Goal: Task Accomplishment & Management: Manage account settings

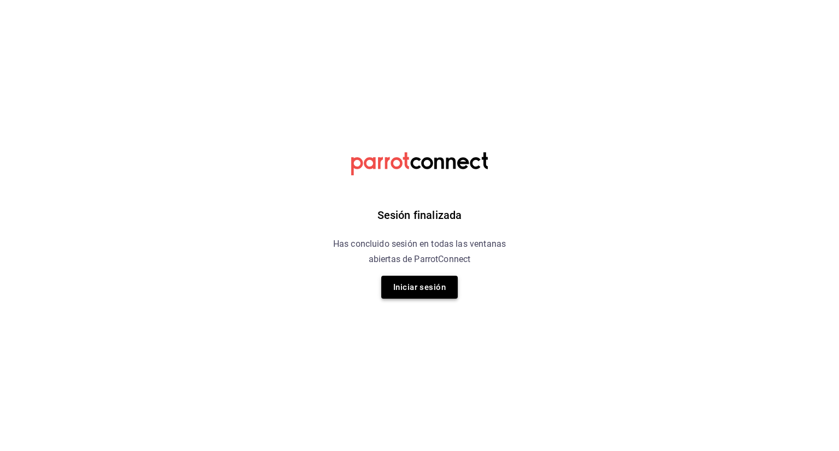
click at [411, 287] on button "Iniciar sesión" at bounding box center [419, 287] width 77 height 23
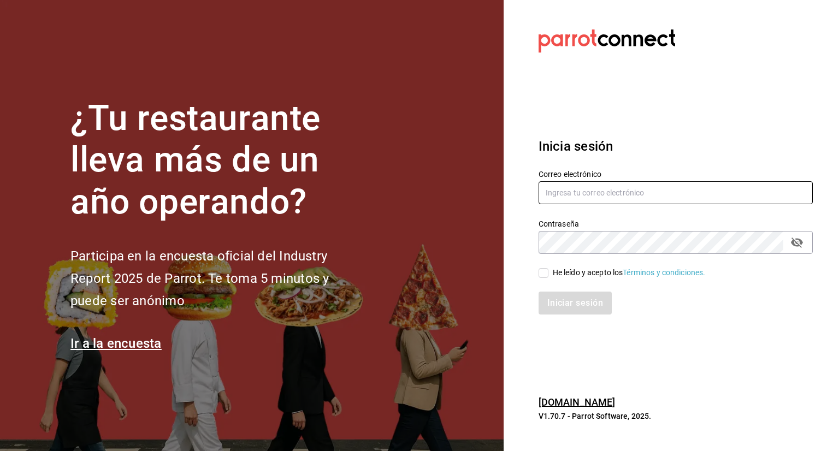
type input "affogatomx@gmail.com"
click at [542, 275] on input "He leído y acepto los Términos y condiciones." at bounding box center [544, 273] width 10 height 10
checkbox input "true"
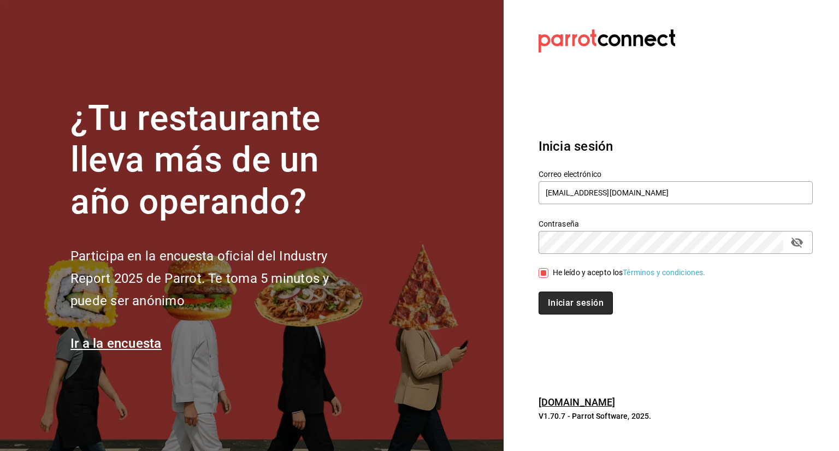
click at [570, 296] on button "Iniciar sesión" at bounding box center [576, 303] width 74 height 23
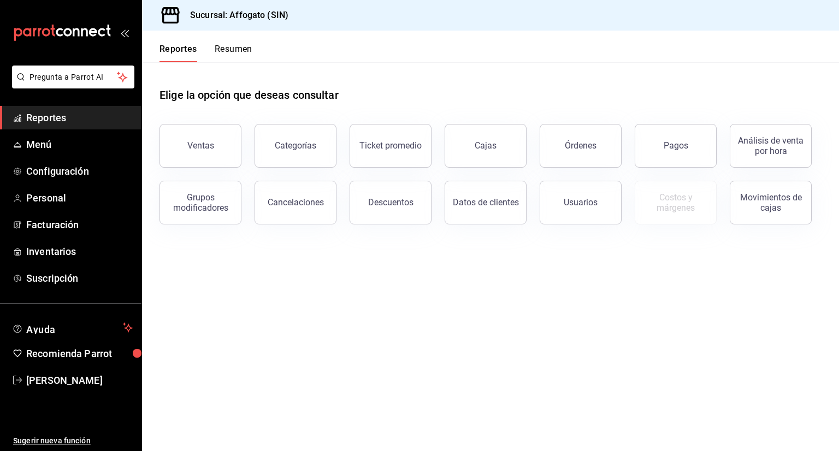
click at [78, 115] on span "Reportes" at bounding box center [79, 117] width 107 height 15
click at [226, 46] on button "Resumen" at bounding box center [234, 53] width 38 height 19
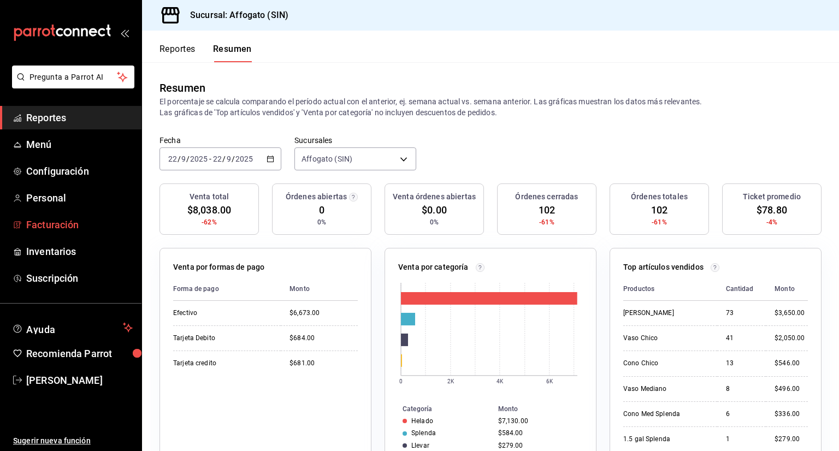
click at [77, 224] on span "Facturación" at bounding box center [79, 224] width 107 height 15
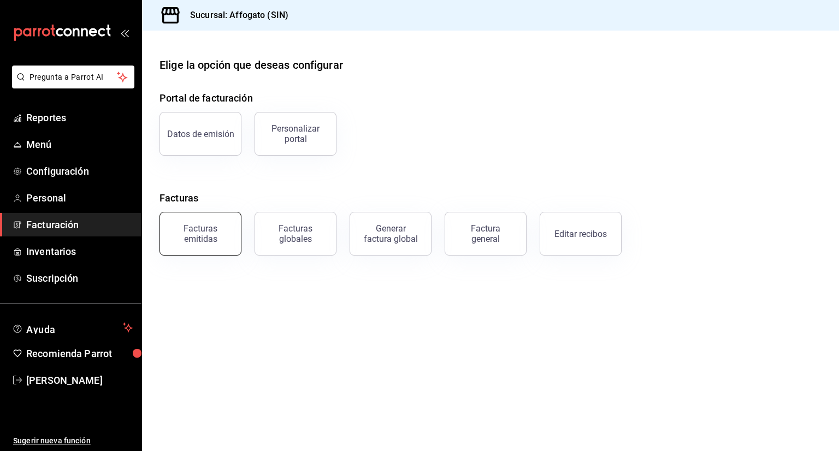
click at [197, 237] on div "Facturas emitidas" at bounding box center [201, 234] width 68 height 21
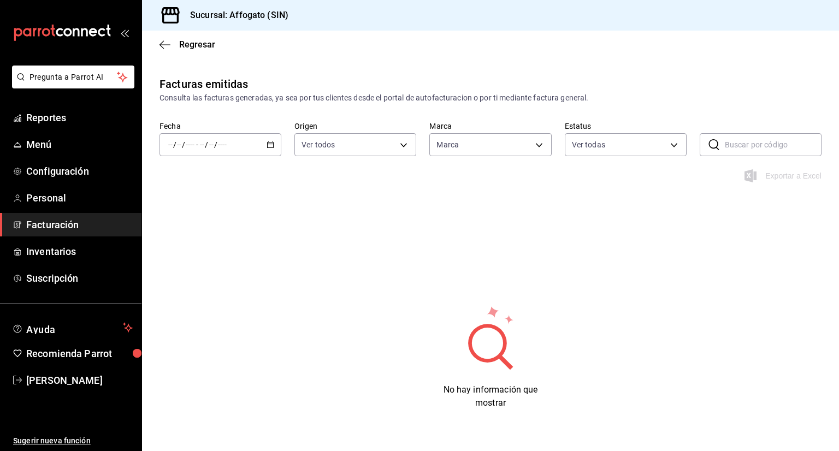
type input "bbc168be-d95f-4a83-8cf4-7438ee6b39ac"
click at [263, 143] on div "/ / - / /" at bounding box center [221, 144] width 122 height 23
click at [194, 255] on span "Mes actual" at bounding box center [211, 251] width 85 height 11
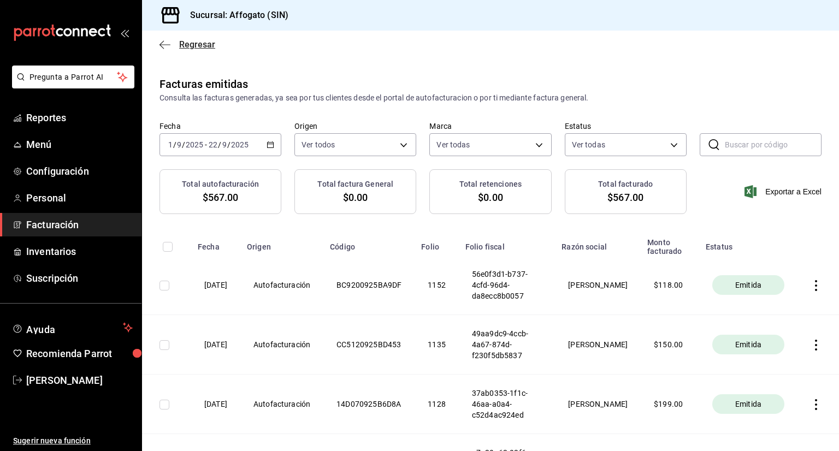
click at [167, 44] on icon "button" at bounding box center [165, 45] width 11 height 10
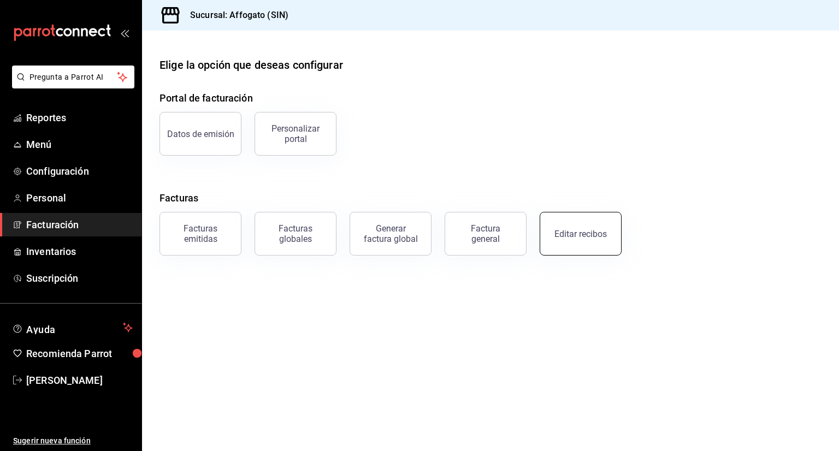
click at [599, 231] on div "Editar recibos" at bounding box center [581, 234] width 52 height 10
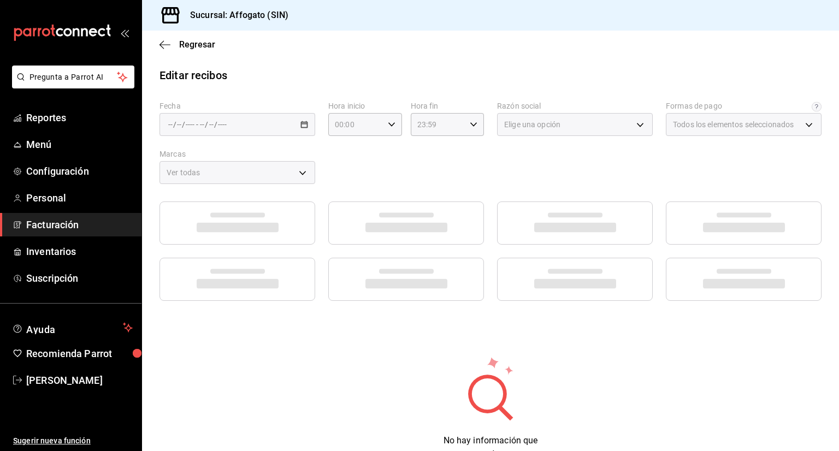
type input "1db67f47-450b-4ae6-8e35-7ef6388c7fc5"
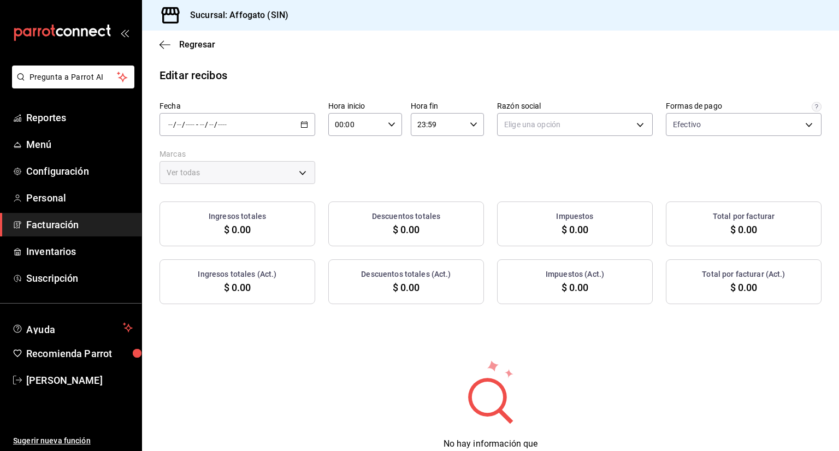
click at [304, 124] on \(Stroke\) "button" at bounding box center [305, 124] width 6 height 1
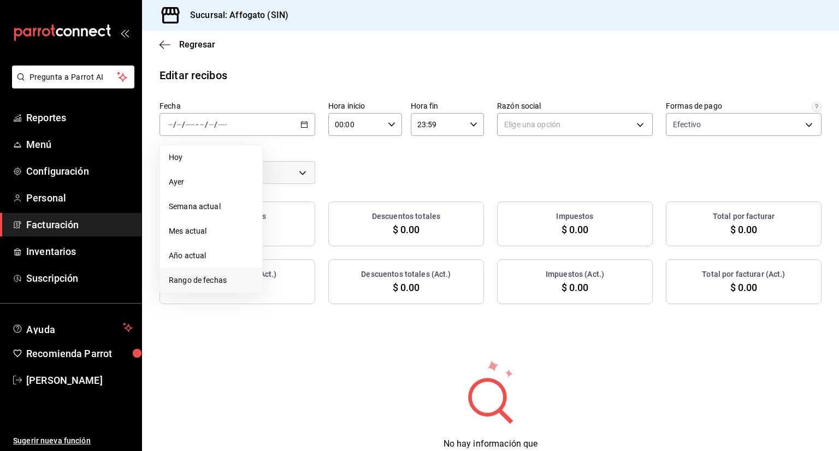
click at [209, 278] on span "Rango de fechas" at bounding box center [211, 280] width 85 height 11
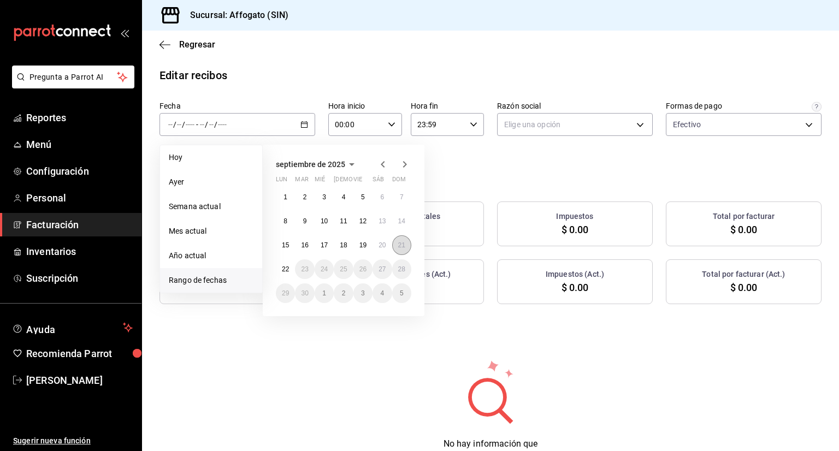
click at [402, 250] on button "21" at bounding box center [401, 246] width 19 height 20
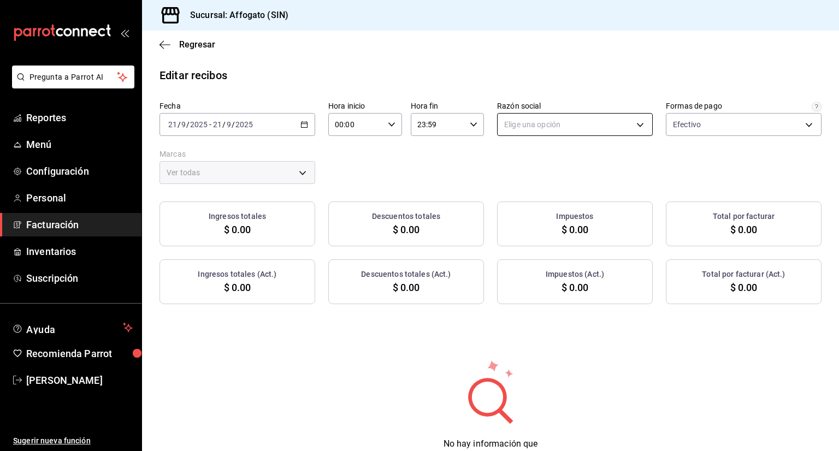
click at [634, 120] on body "Pregunta a Parrot AI Reportes Menú Configuración Personal Facturación Inventari…" at bounding box center [419, 225] width 839 height 451
click at [575, 180] on li "[PERSON_NAME]" at bounding box center [569, 180] width 152 height 20
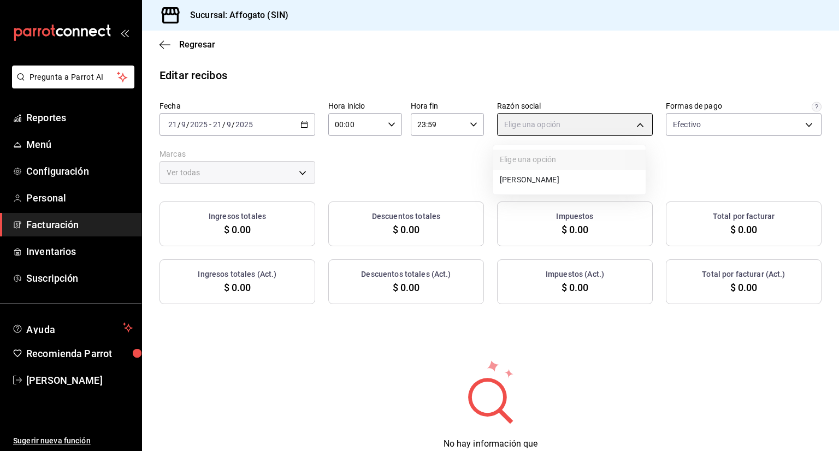
type input "75c015e8-5138-4c17-886d-1abe1406d2d4"
type input "bbc168be-d95f-4a83-8cf4-7438ee6b39ac"
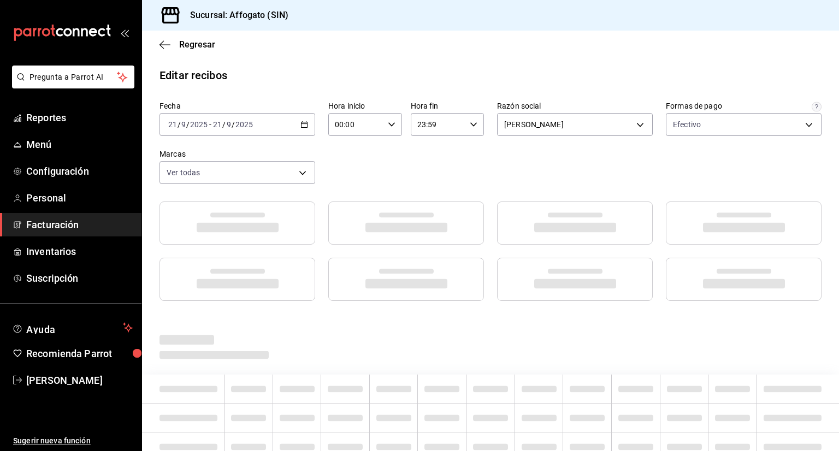
click at [81, 227] on span "Facturación" at bounding box center [79, 224] width 107 height 15
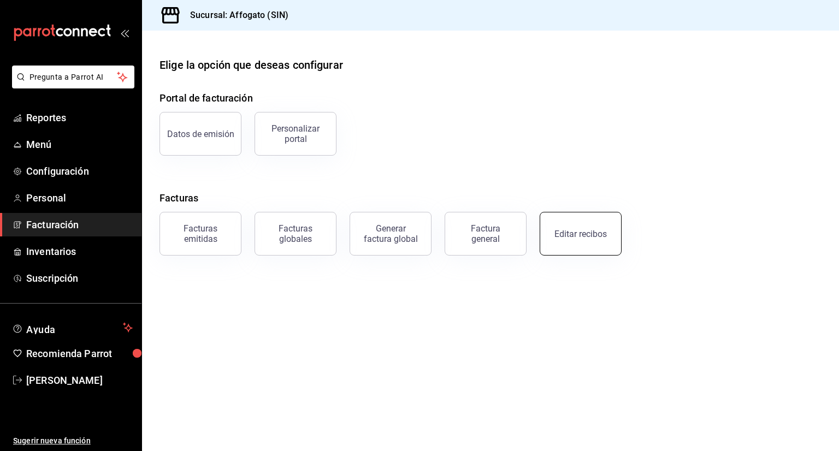
click at [581, 232] on div "Editar recibos" at bounding box center [581, 234] width 52 height 10
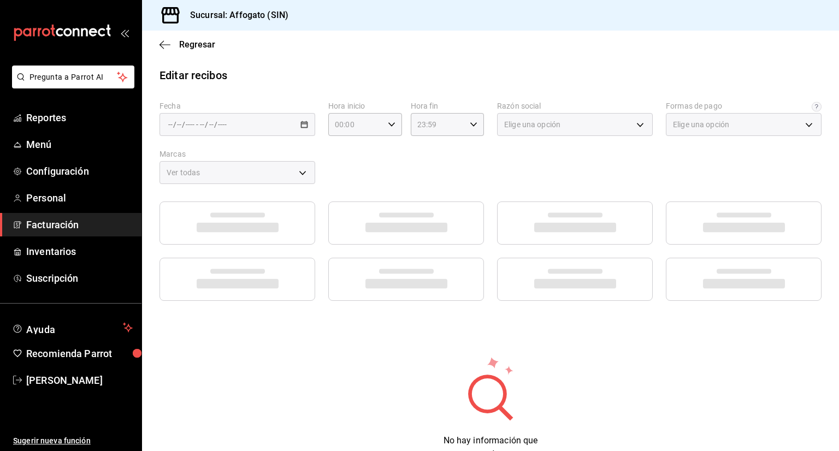
click at [302, 120] on div "/ / - / /" at bounding box center [238, 124] width 156 height 23
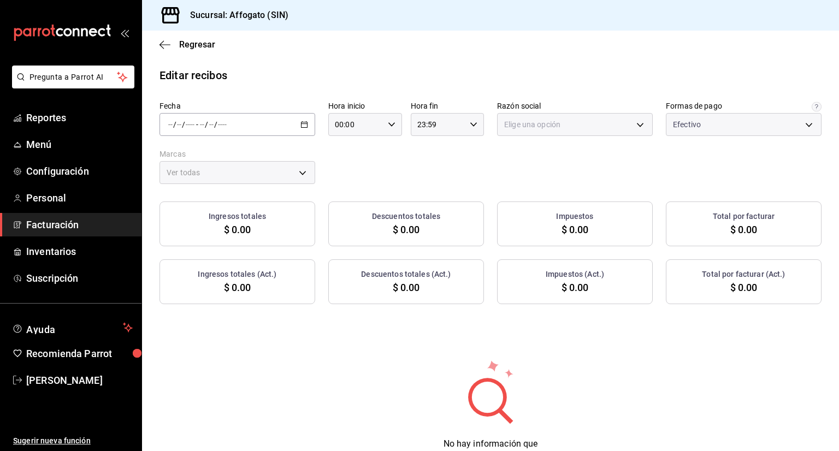
type input "1db67f47-450b-4ae6-8e35-7ef6388c7fc5"
click at [301, 129] on div "/ / - / /" at bounding box center [238, 124] width 156 height 23
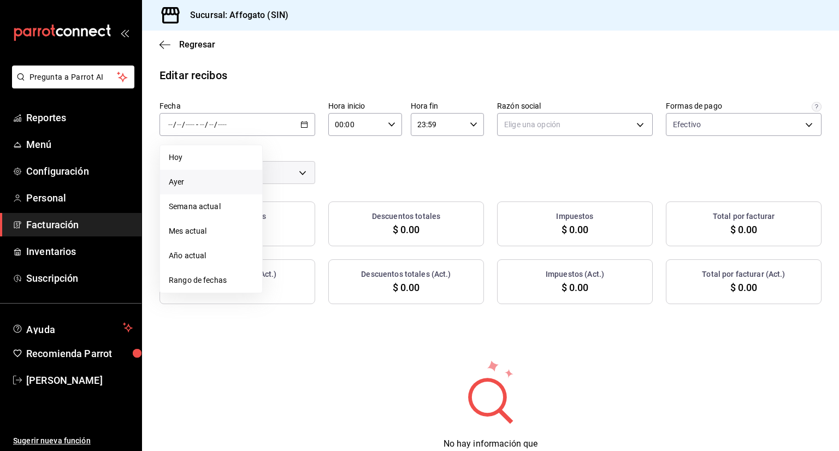
click at [201, 181] on span "Ayer" at bounding box center [211, 182] width 85 height 11
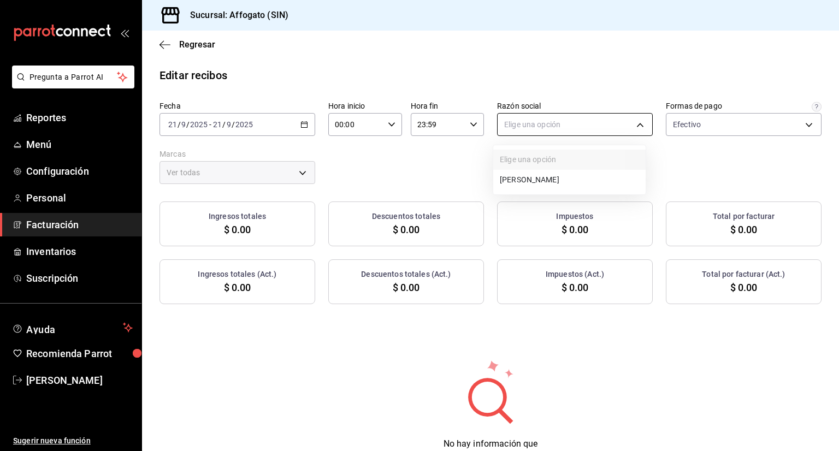
click at [634, 123] on body "Pregunta a Parrot AI Reportes Menú Configuración Personal Facturación Inventari…" at bounding box center [419, 225] width 839 height 451
click at [592, 180] on li "[PERSON_NAME]" at bounding box center [569, 180] width 152 height 20
type input "75c015e8-5138-4c17-886d-1abe1406d2d4"
type input "bbc168be-d95f-4a83-8cf4-7438ee6b39ac"
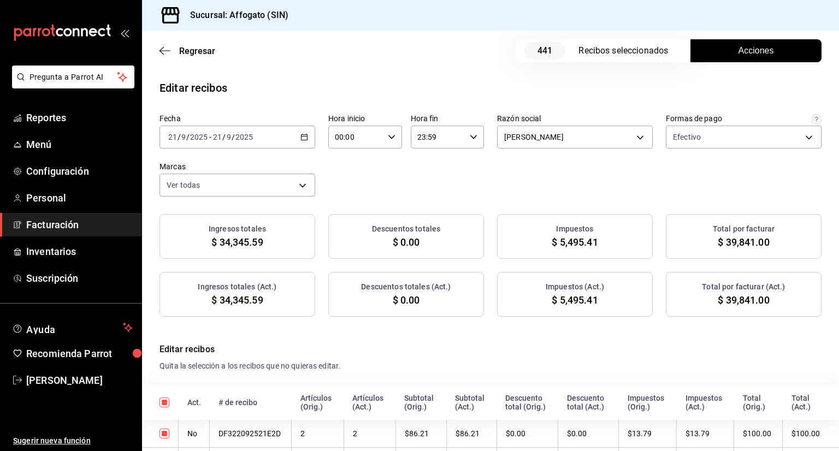
click at [741, 52] on span "Acciones" at bounding box center [757, 50] width 36 height 13
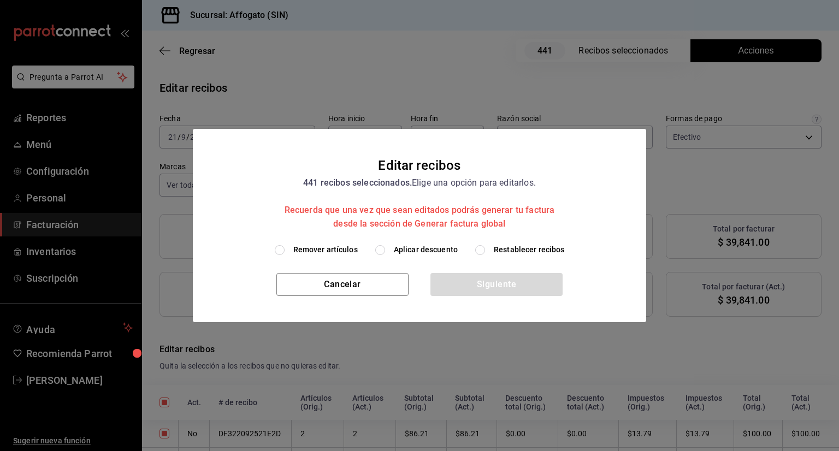
click at [282, 250] on input "Remover artículos" at bounding box center [280, 250] width 10 height 10
radio input "true"
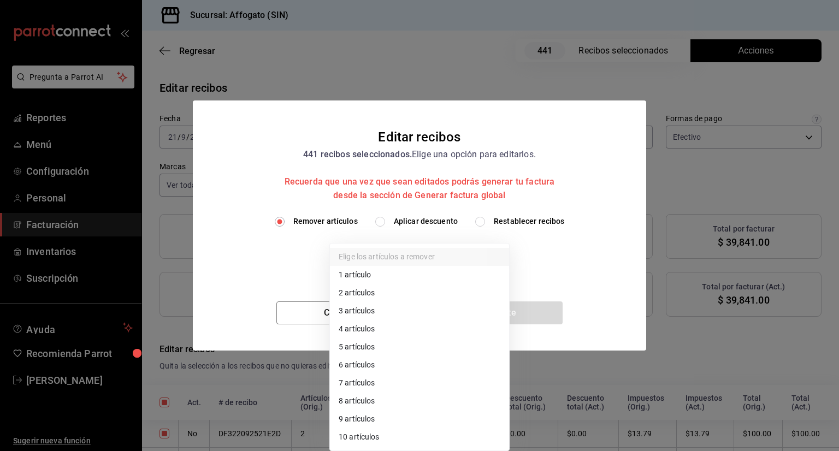
click at [504, 261] on body "Pregunta a Parrot AI Reportes Menú Configuración Personal Facturación Inventari…" at bounding box center [419, 225] width 839 height 451
click at [371, 276] on li "1 artículo" at bounding box center [419, 275] width 179 height 18
type input "1"
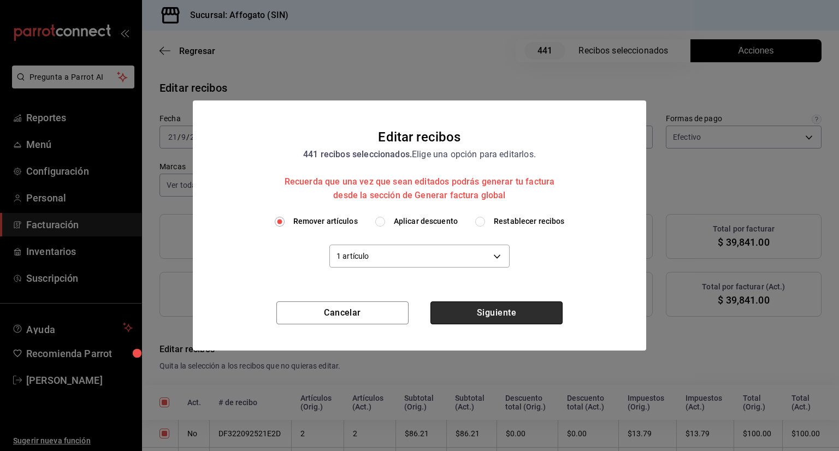
click at [498, 316] on button "Siguiente" at bounding box center [497, 313] width 132 height 23
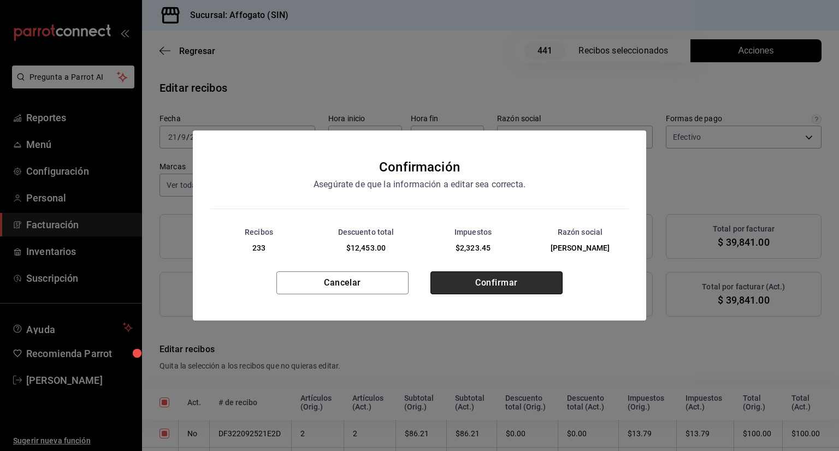
click at [489, 290] on button "Confirmar" at bounding box center [497, 283] width 132 height 23
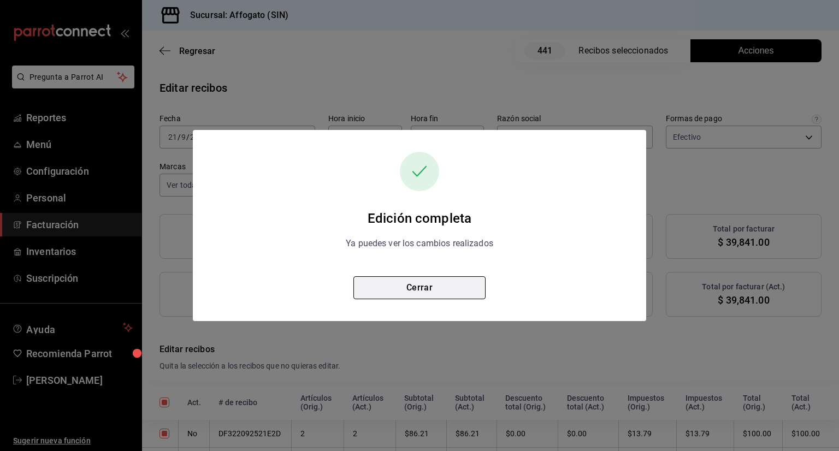
click at [430, 286] on button "Cerrar" at bounding box center [420, 288] width 132 height 23
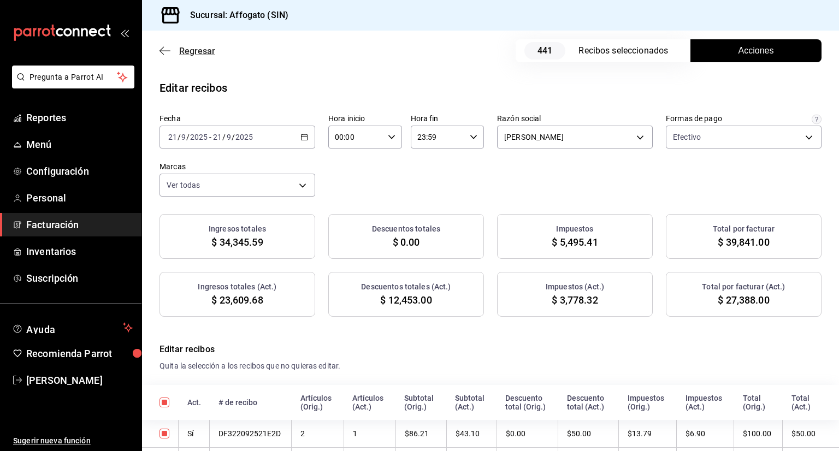
click at [166, 50] on icon "button" at bounding box center [165, 51] width 11 height 10
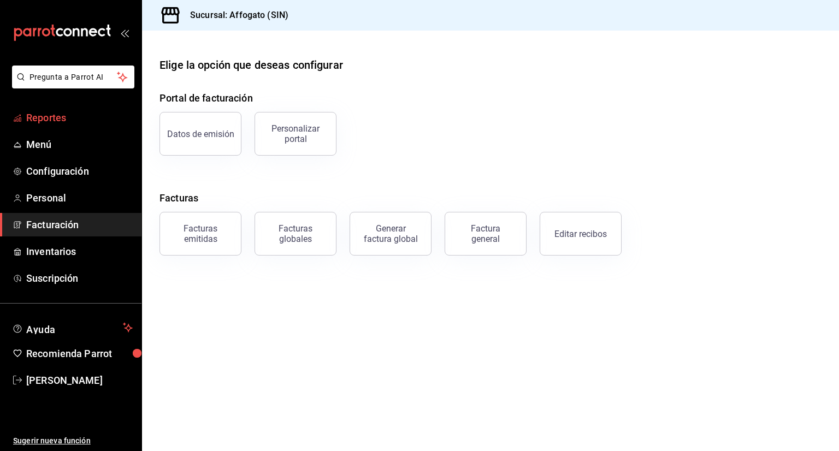
click at [66, 116] on span "Reportes" at bounding box center [79, 117] width 107 height 15
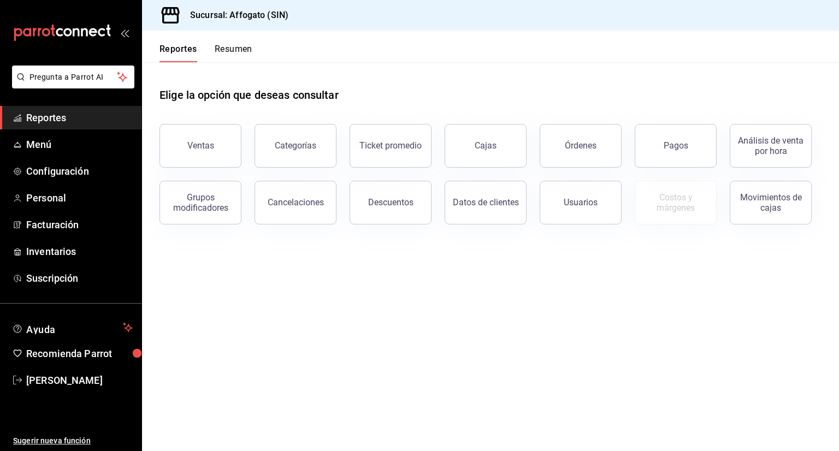
click at [244, 47] on button "Resumen" at bounding box center [234, 53] width 38 height 19
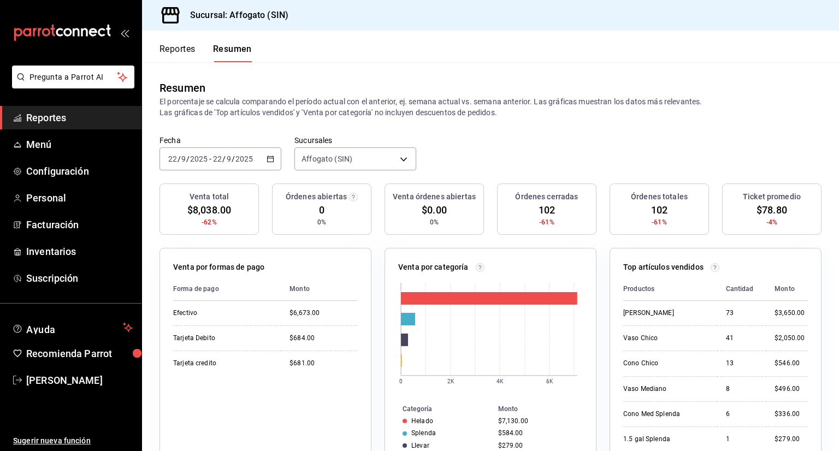
click at [244, 47] on button "Resumen" at bounding box center [232, 53] width 39 height 19
